Goal: Find specific page/section: Find specific page/section

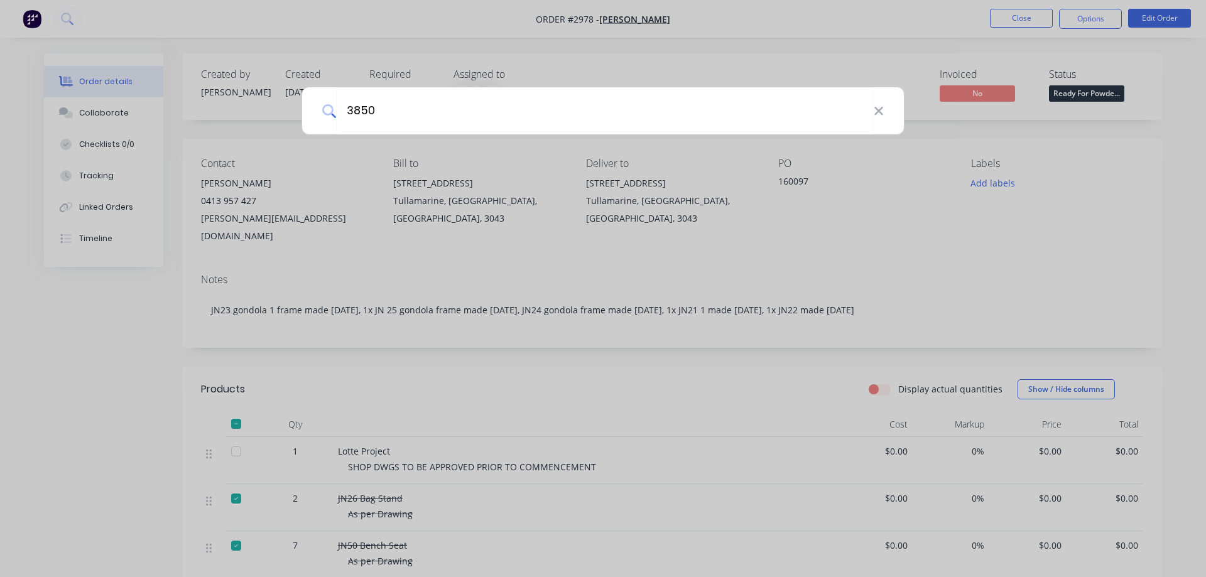
type input "3850"
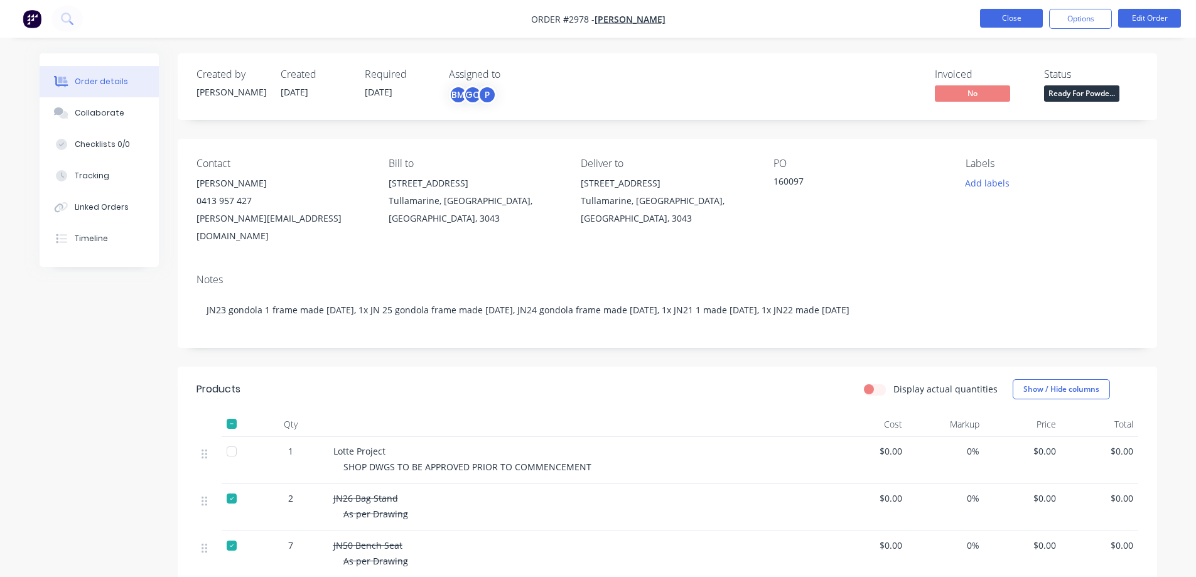
click at [1001, 13] on button "Close" at bounding box center [1011, 18] width 63 height 19
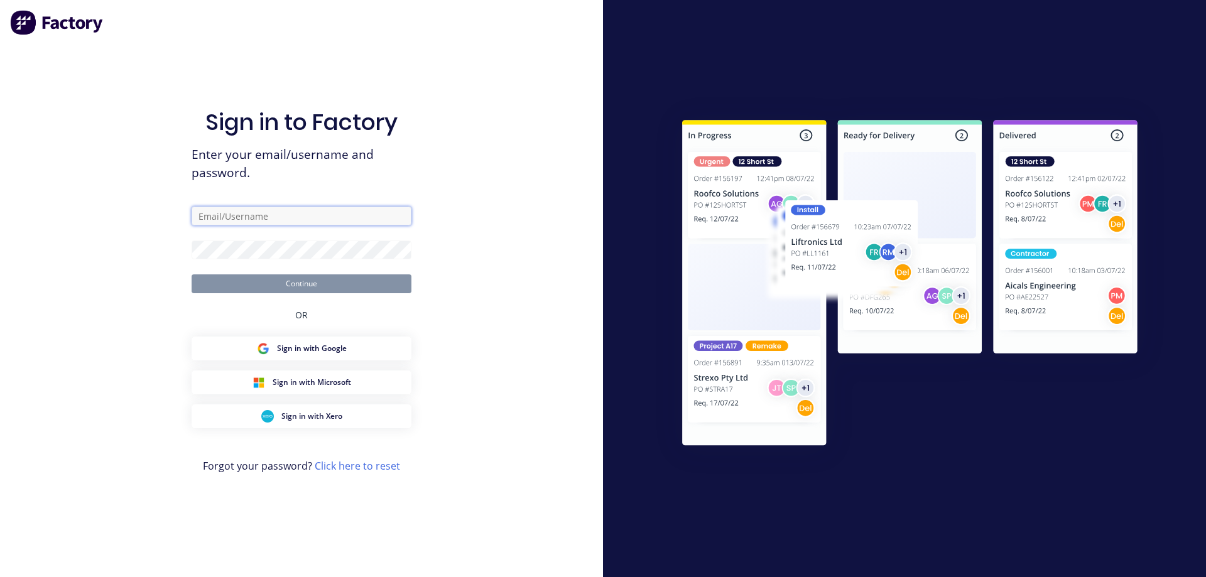
type input "[EMAIL_ADDRESS][DOMAIN_NAME]"
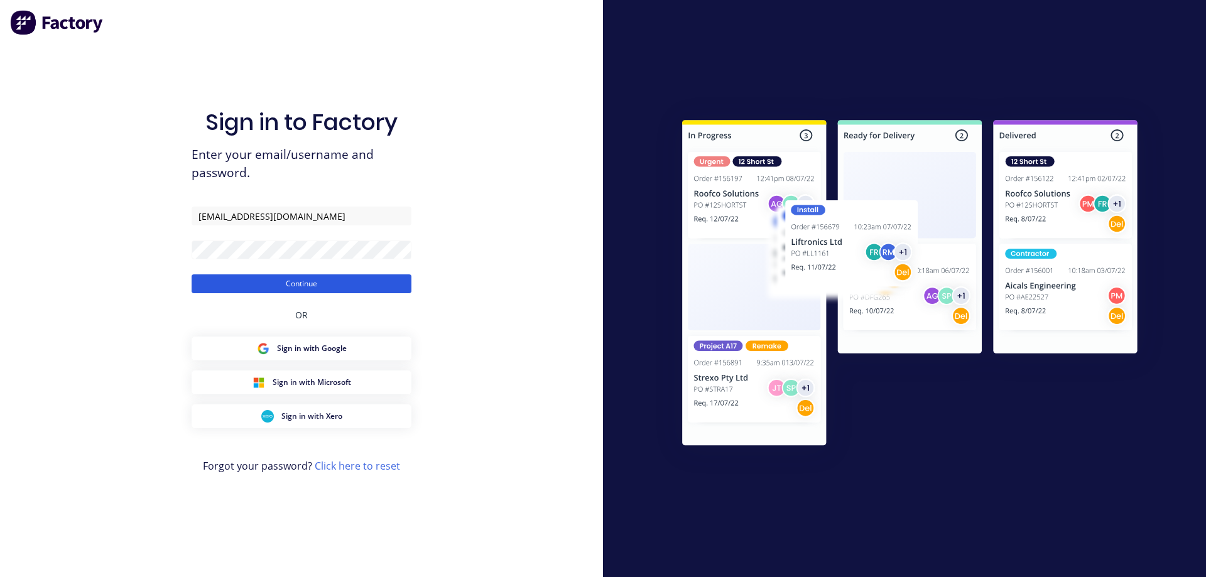
click at [297, 285] on button "Continue" at bounding box center [302, 283] width 220 height 19
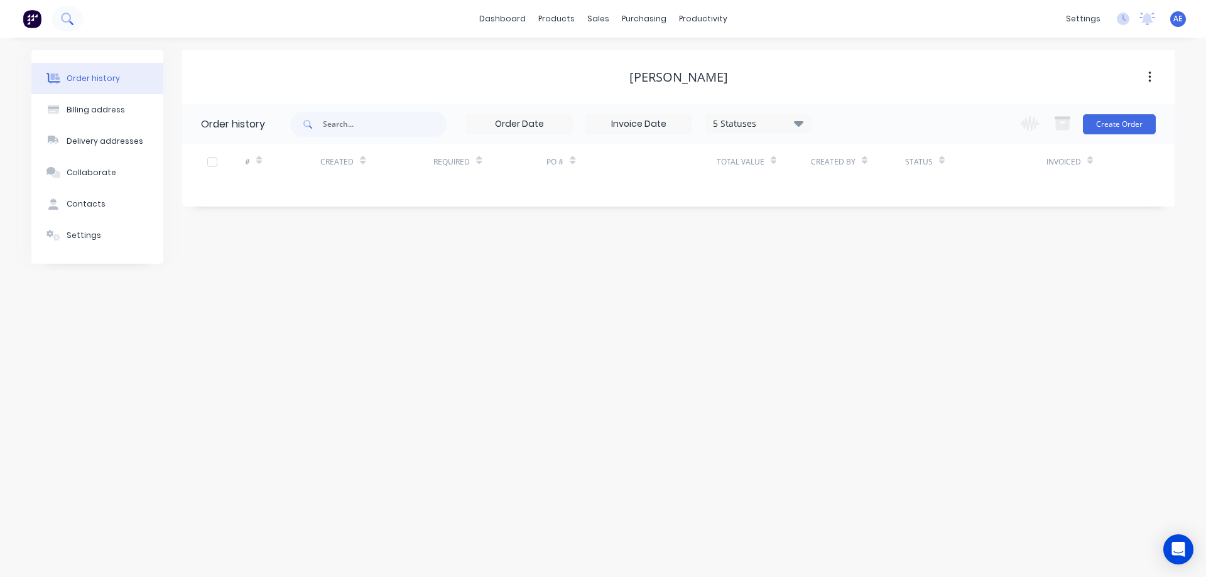
click at [65, 17] on icon at bounding box center [67, 19] width 12 height 12
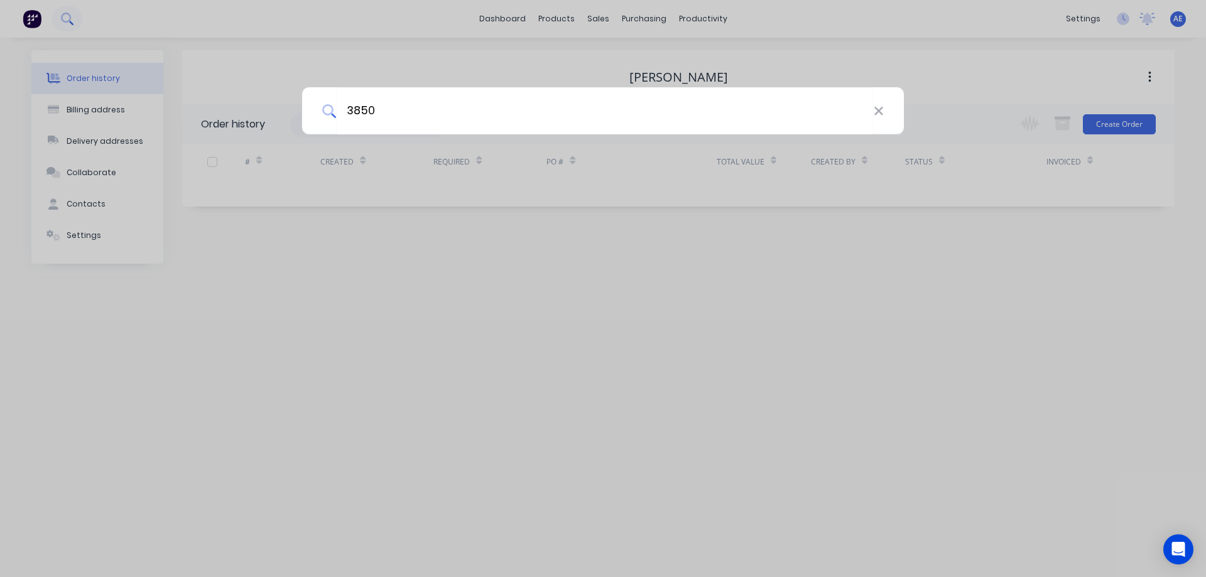
type input "3850"
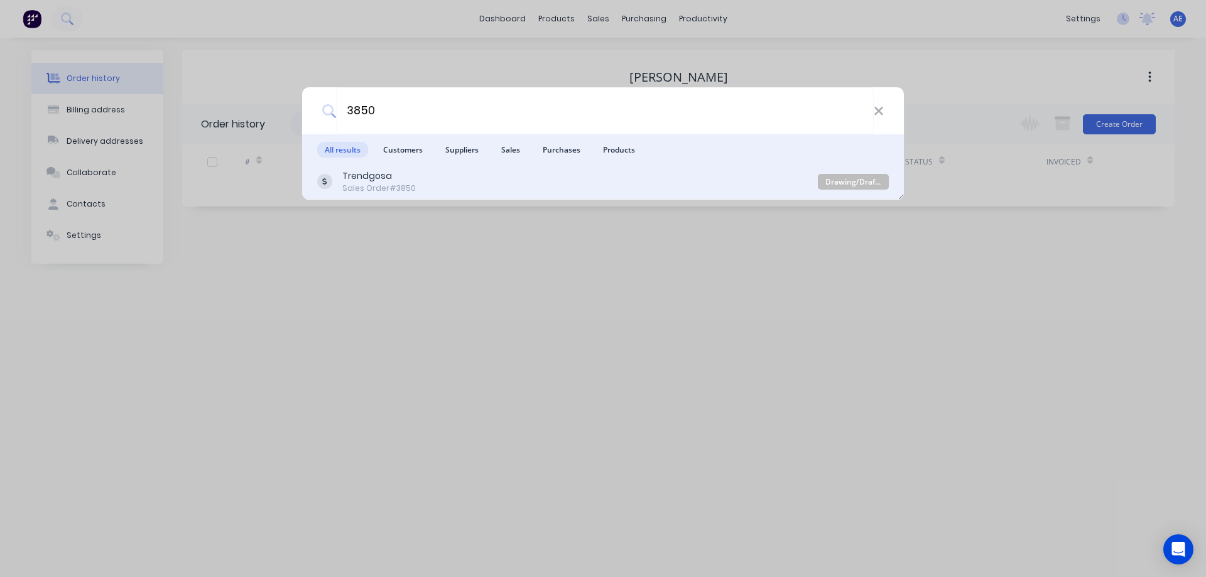
click at [372, 183] on div "Sales Order #3850" at bounding box center [378, 188] width 73 height 11
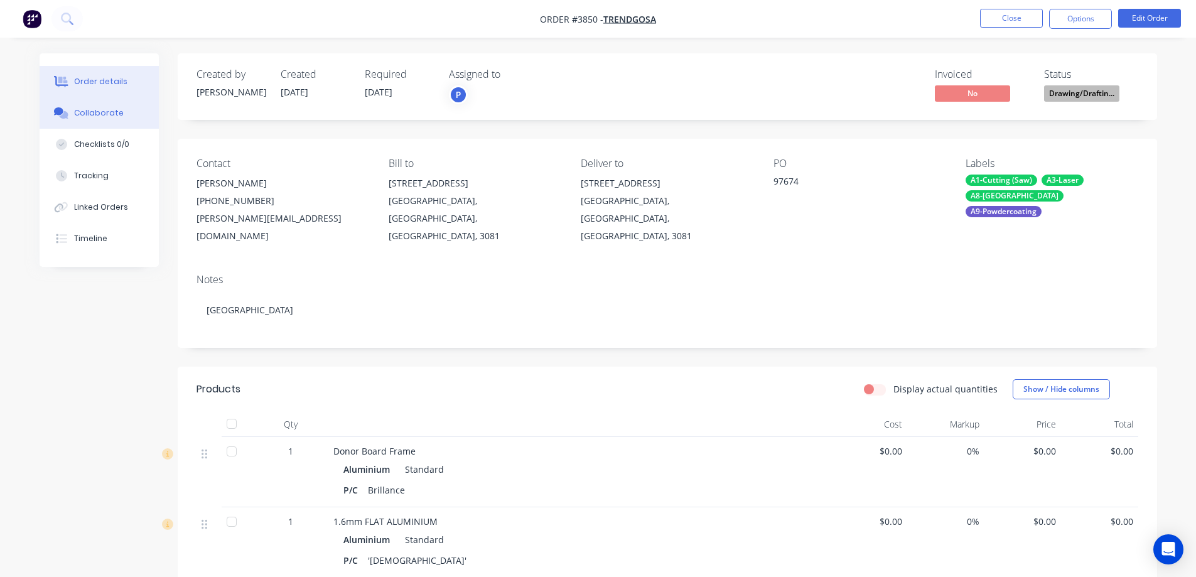
drag, startPoint x: 98, startPoint y: 114, endPoint x: 112, endPoint y: 118, distance: 14.5
click at [99, 114] on div "Collaborate" at bounding box center [99, 112] width 50 height 11
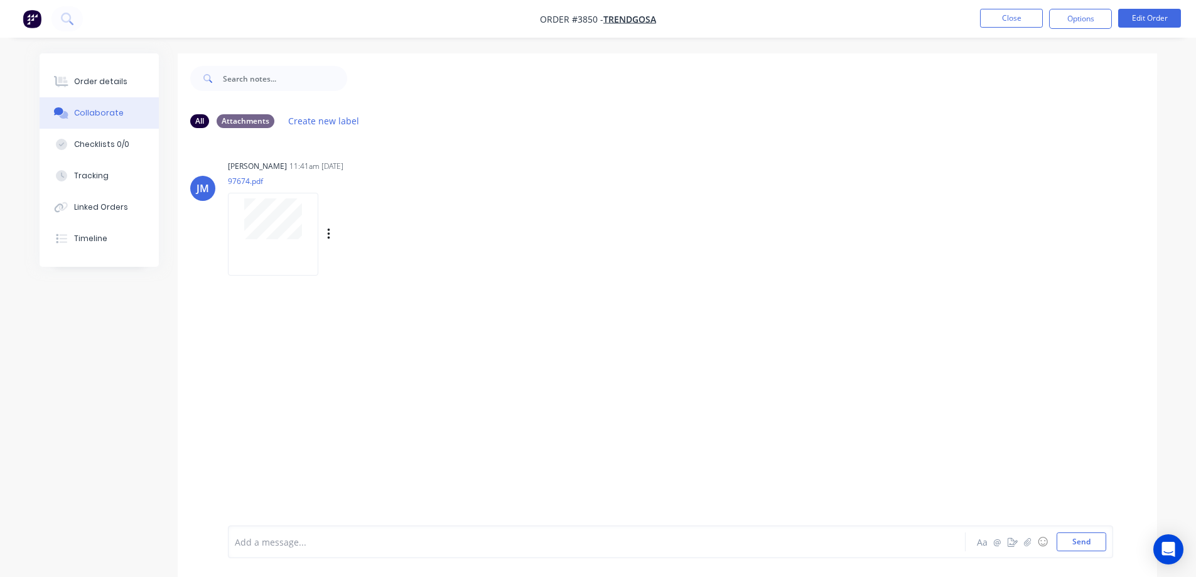
click at [292, 246] on div at bounding box center [273, 234] width 90 height 82
